Goal: Task Accomplishment & Management: Use online tool/utility

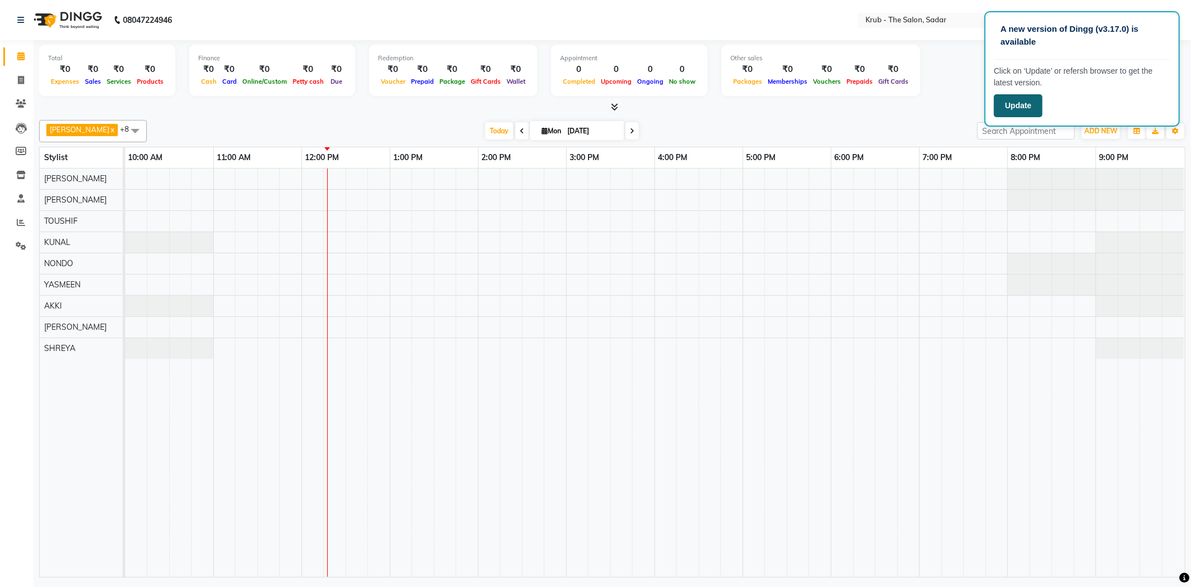
click at [1017, 98] on button "Update" at bounding box center [1018, 105] width 49 height 23
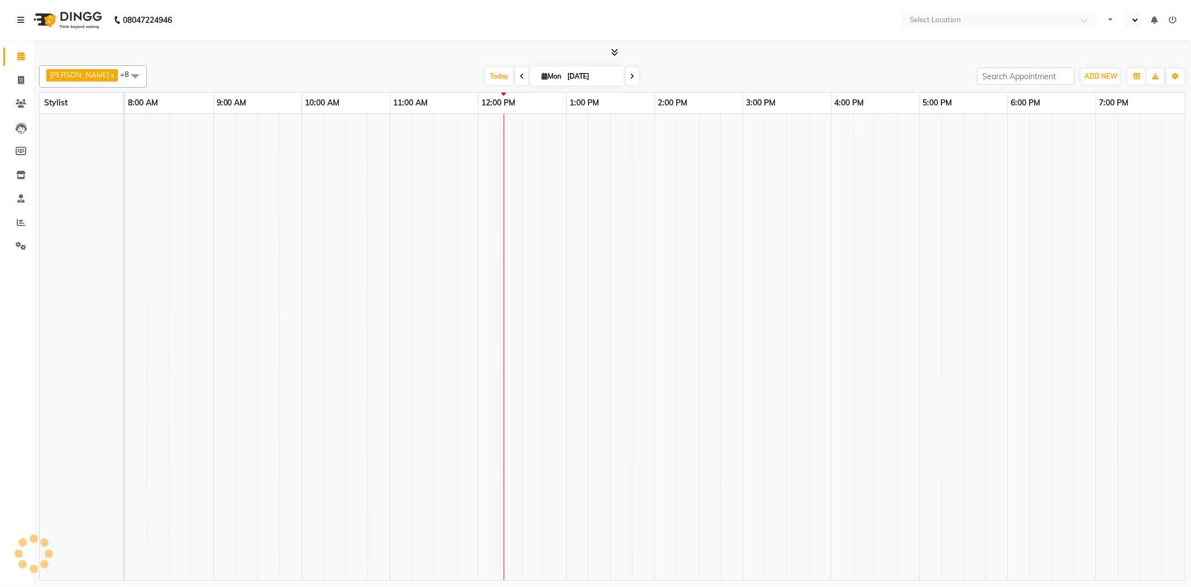
select select "en"
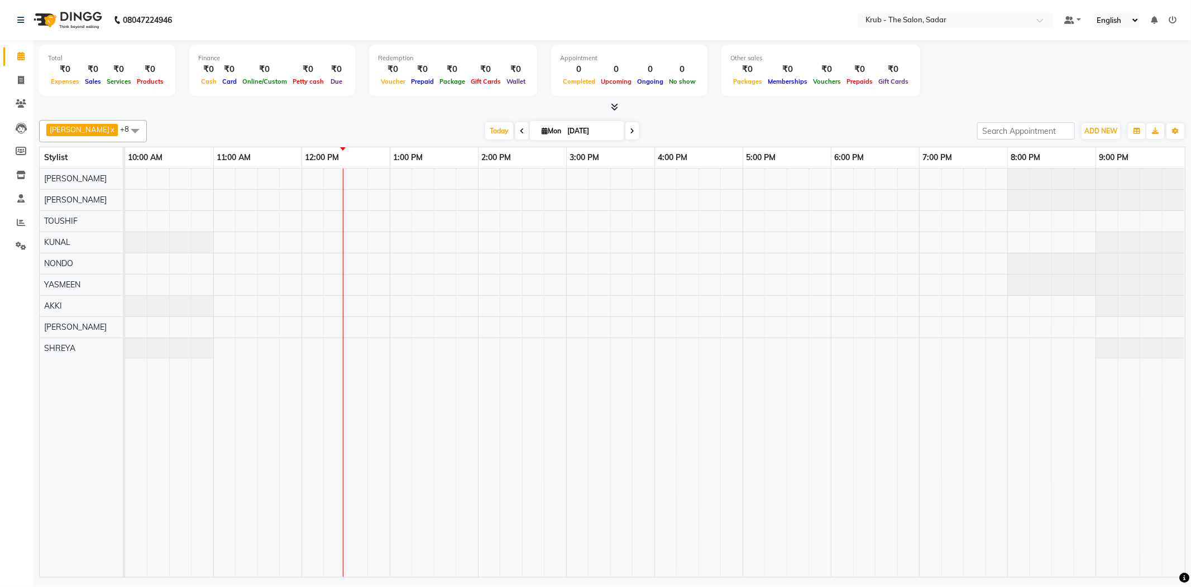
click at [1157, 18] on icon at bounding box center [1154, 20] width 7 height 8
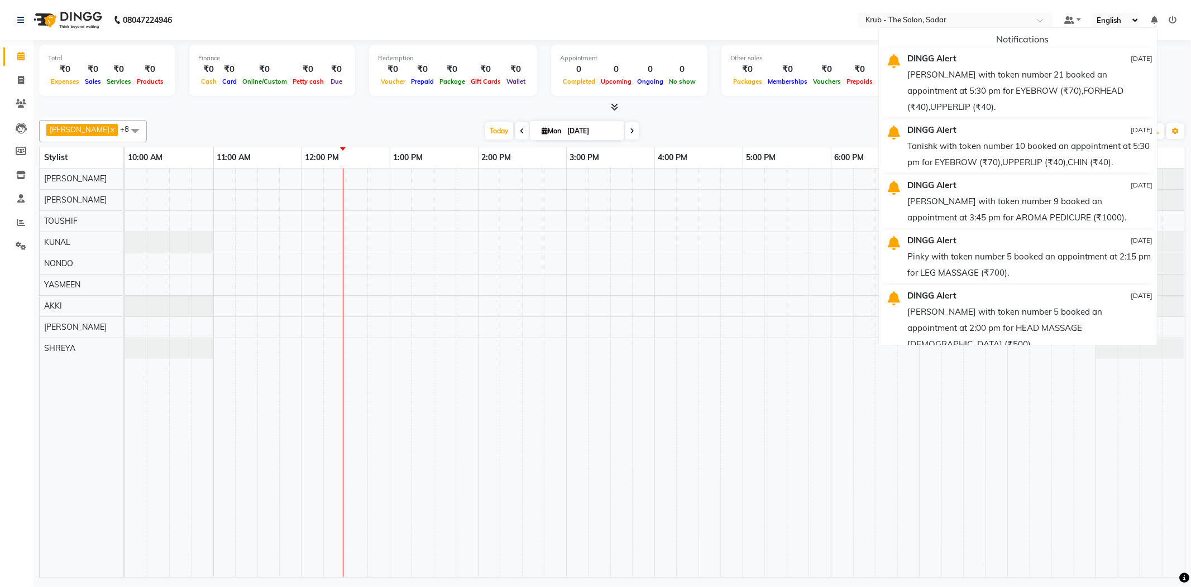
click at [1157, 18] on icon at bounding box center [1154, 20] width 7 height 8
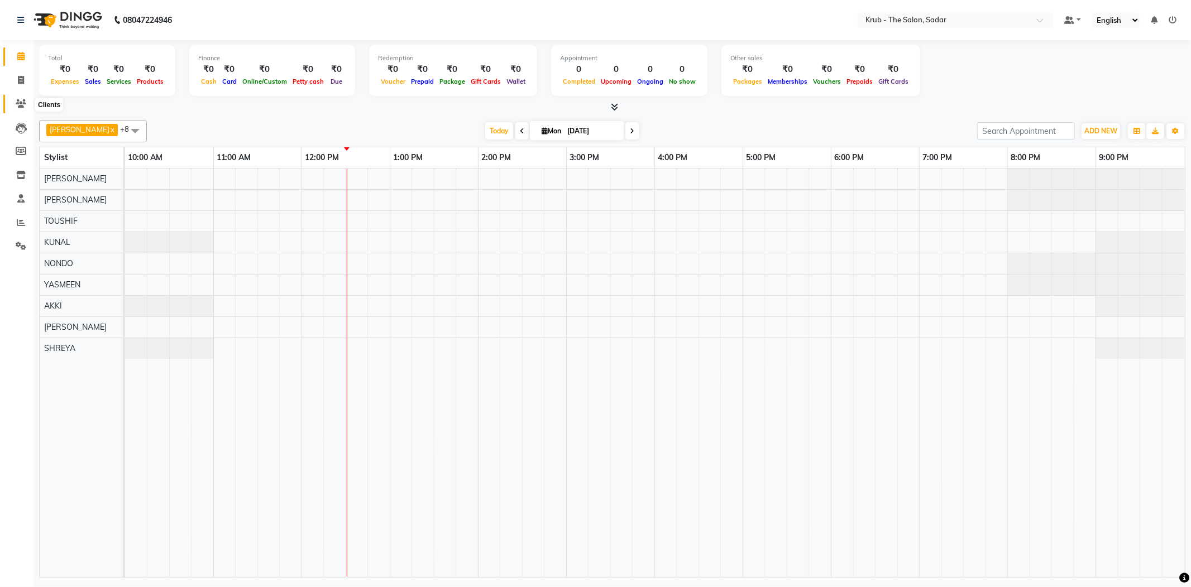
click at [13, 99] on span at bounding box center [21, 104] width 20 height 13
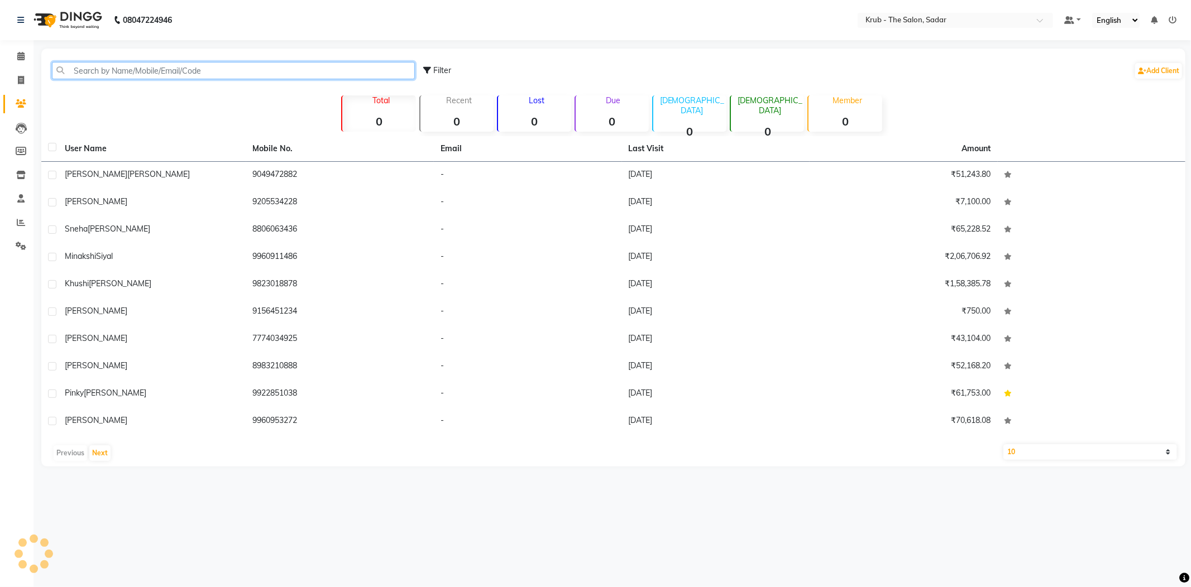
click at [147, 72] on input "text" at bounding box center [233, 70] width 363 height 17
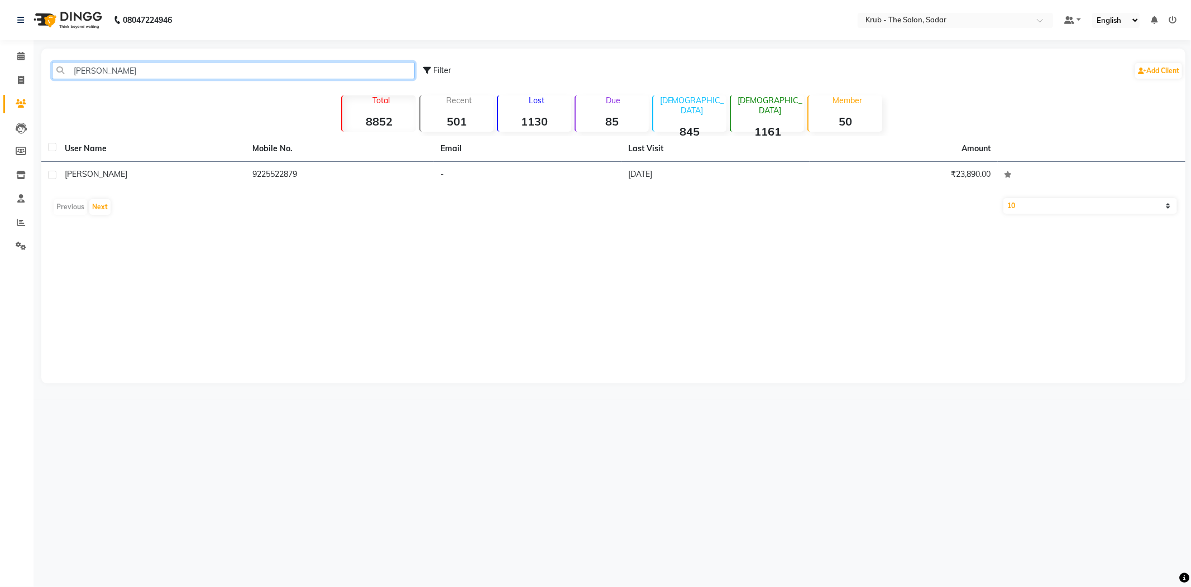
type input "TANUSH"
click at [242, 144] on th "User Name" at bounding box center [152, 149] width 188 height 26
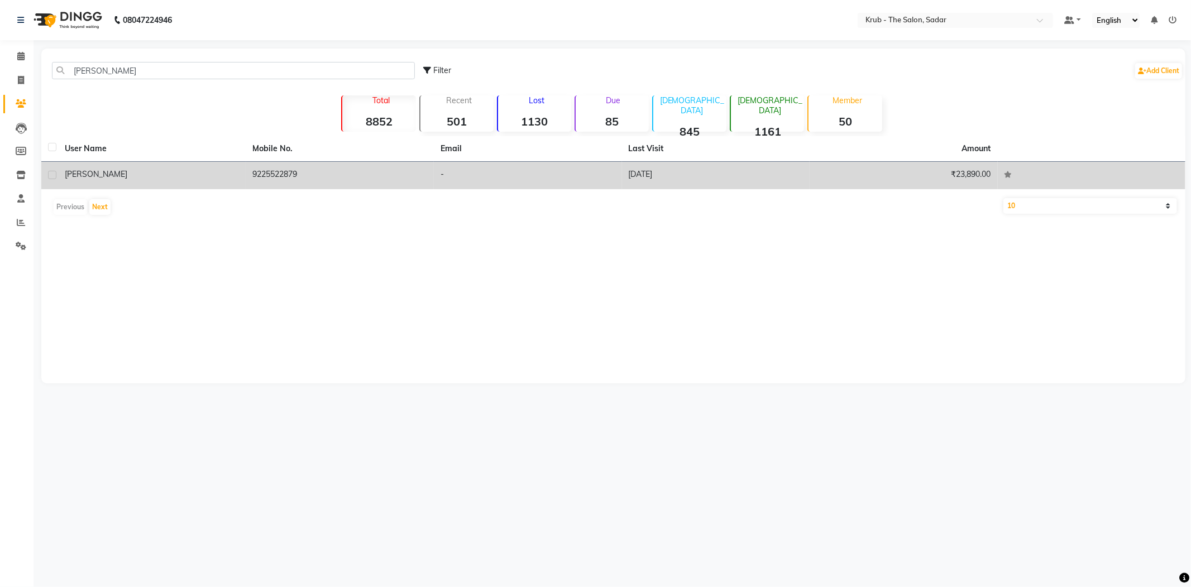
click at [304, 178] on td "9225522879" at bounding box center [340, 175] width 188 height 27
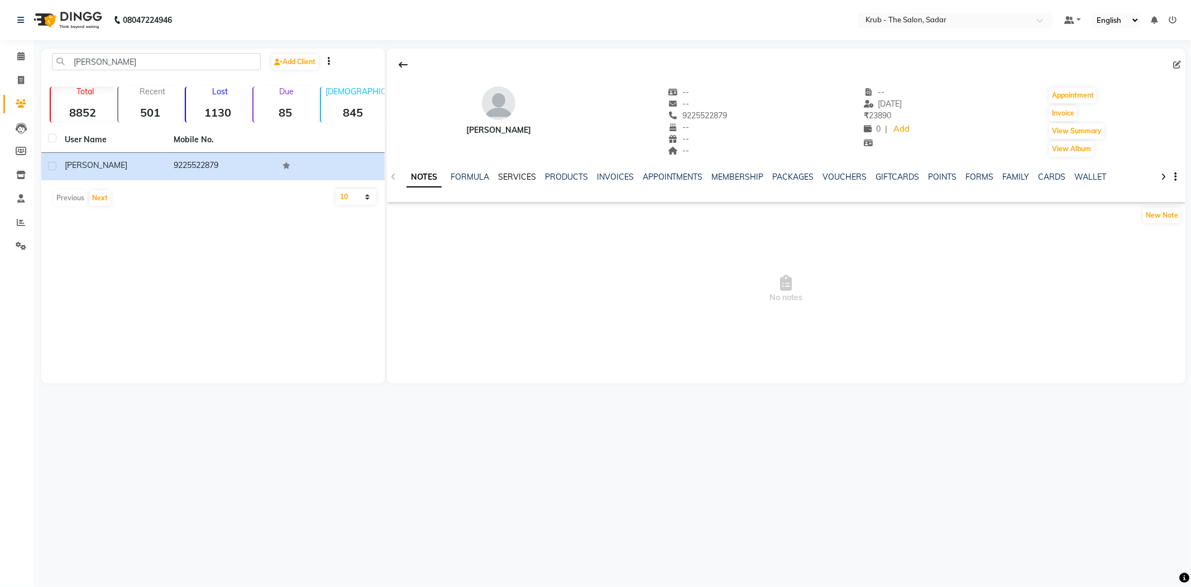
click at [511, 175] on link "SERVICES" at bounding box center [517, 177] width 38 height 10
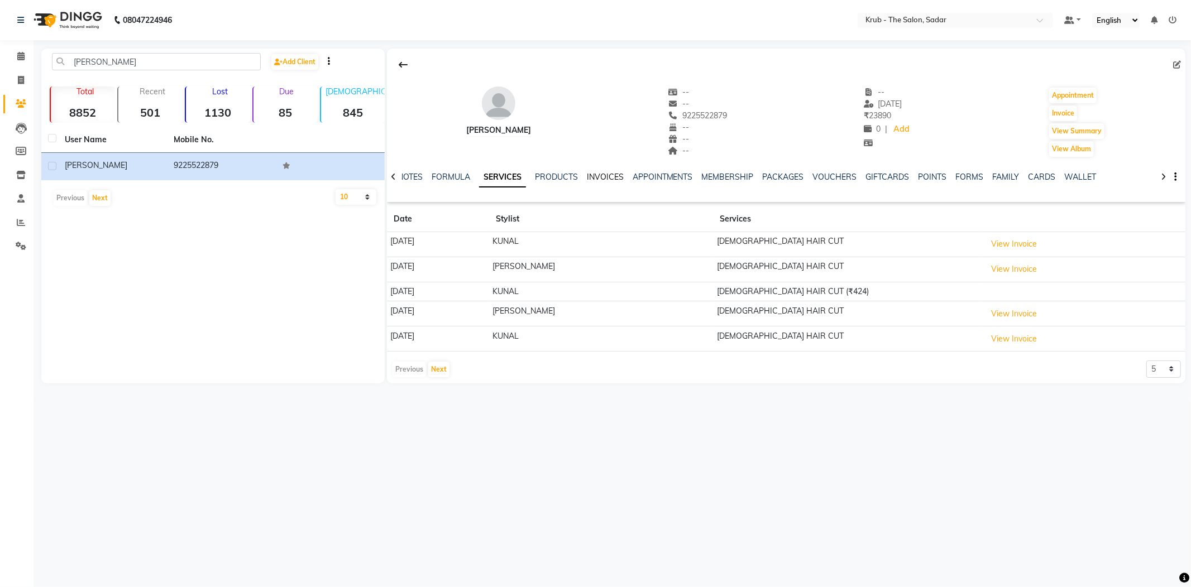
drag, startPoint x: 605, startPoint y: 170, endPoint x: 604, endPoint y: 191, distance: 20.7
click at [604, 173] on link "INVOICES" at bounding box center [605, 177] width 37 height 10
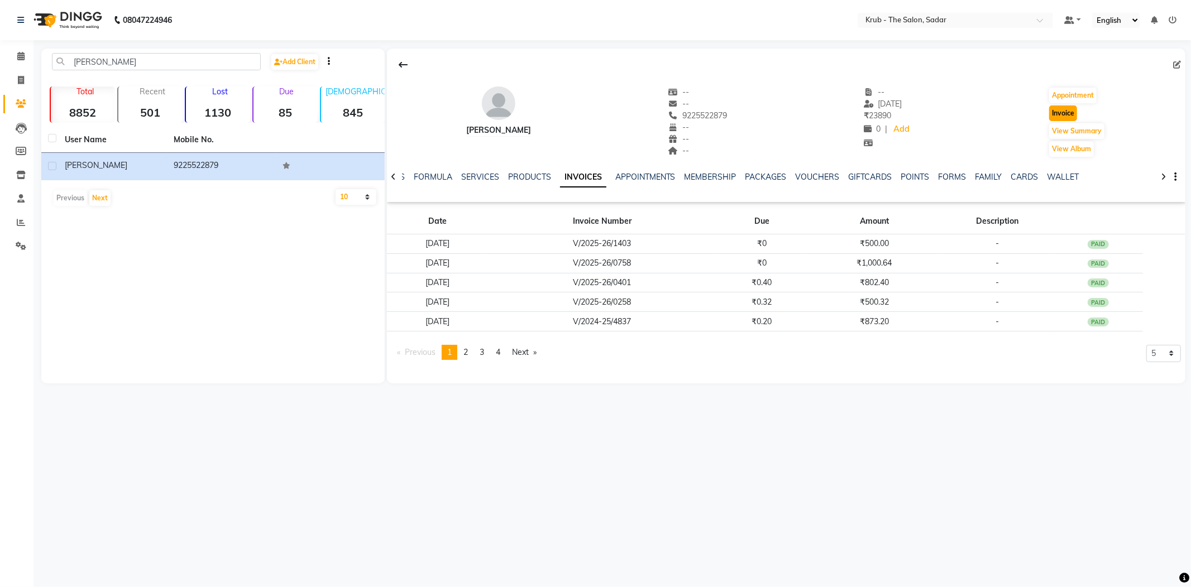
click at [1054, 112] on button "Invoice" at bounding box center [1063, 114] width 28 height 16
select select "4449"
select select "service"
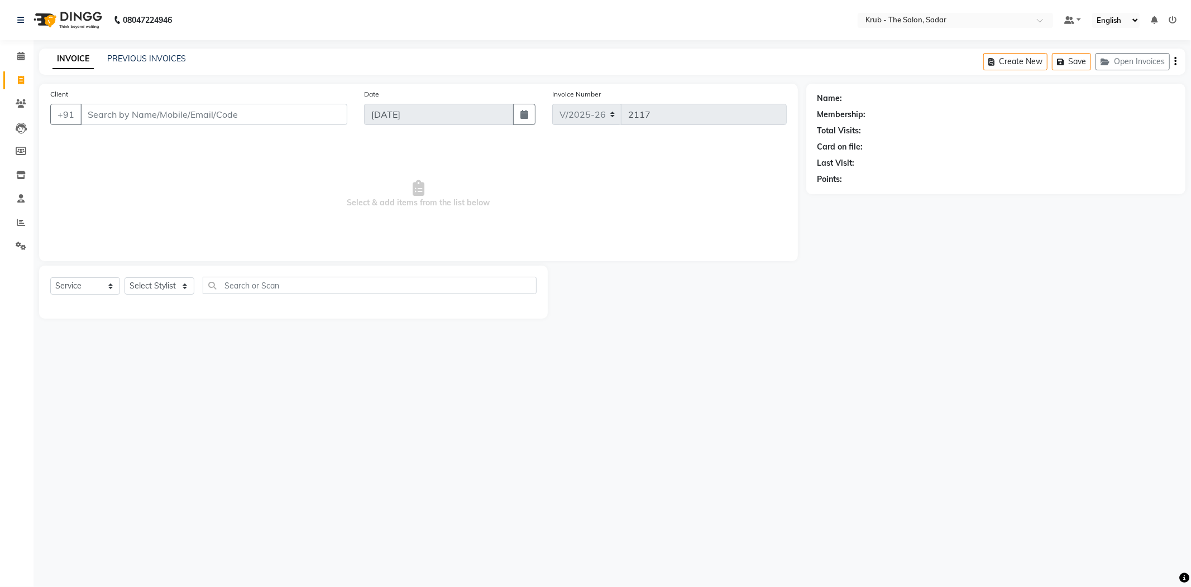
type input "9225522879"
click at [141, 277] on select "Select Stylist AKKI AKSHAY Andreas GURVEER Krub Reception KUNAL NONDO RAJESH SH…" at bounding box center [159, 285] width 70 height 17
select select "89642"
click at [124, 277] on select "Select Stylist AKKI AKSHAY Andreas GURVEER Krub Reception KUNAL NONDO RAJESH SH…" at bounding box center [159, 285] width 70 height 17
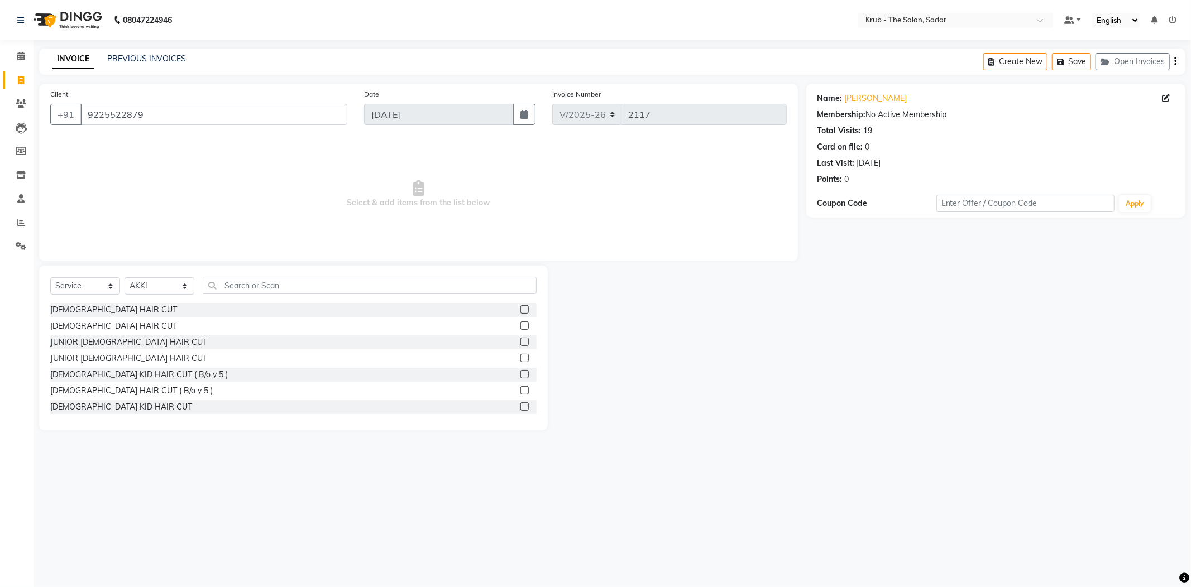
click at [520, 322] on label at bounding box center [524, 326] width 8 height 8
click at [520, 323] on input "checkbox" at bounding box center [523, 326] width 7 height 7
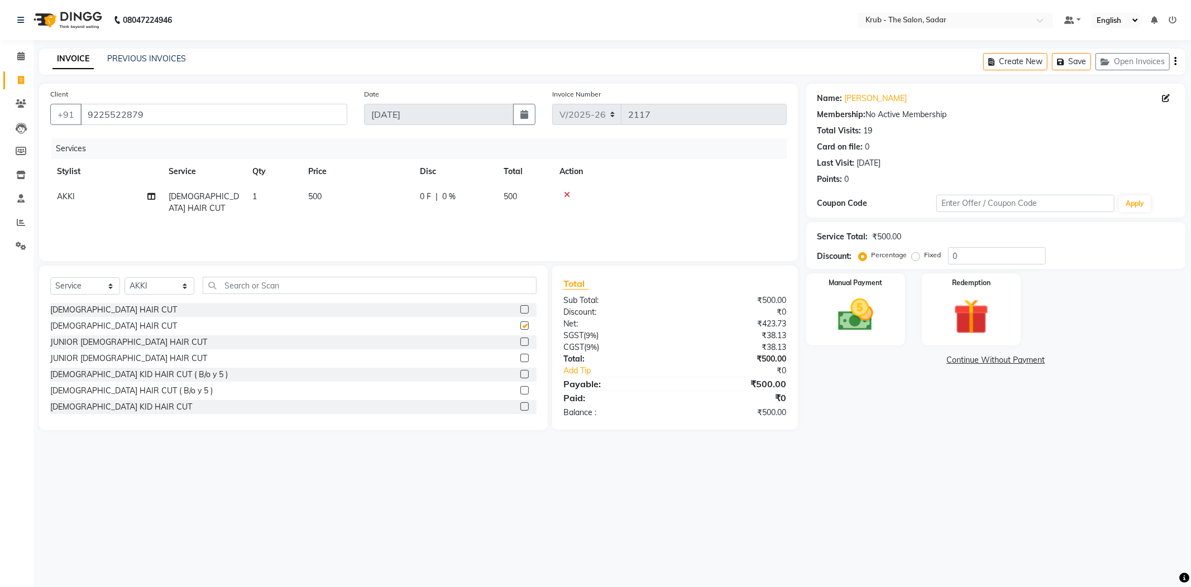
checkbox input "false"
